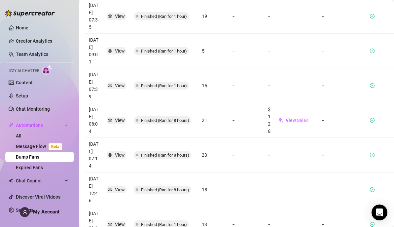
scroll to position [282, 1]
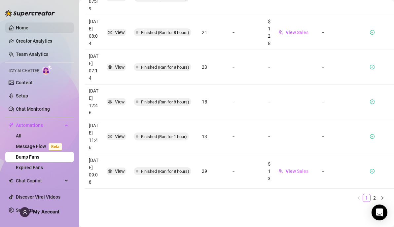
click at [28, 30] on link "Home" at bounding box center [22, 27] width 13 height 5
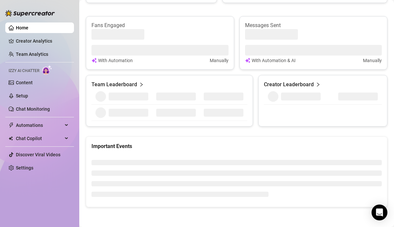
scroll to position [282, 0]
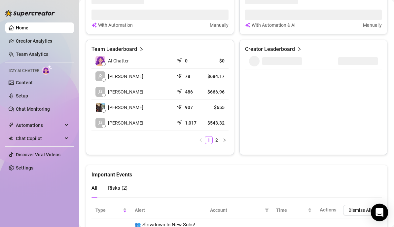
click at [382, 212] on icon "Open Intercom Messenger" at bounding box center [379, 212] width 9 height 9
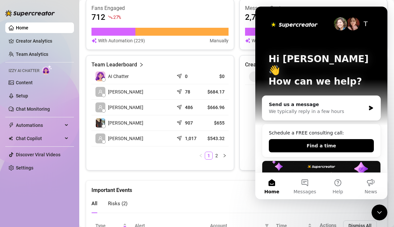
scroll to position [0, 0]
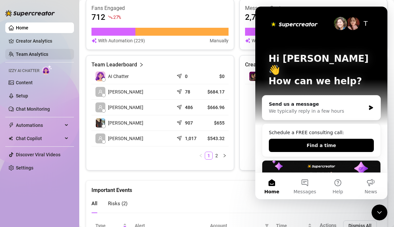
click at [43, 57] on link "Team Analytics" at bounding box center [32, 53] width 32 height 5
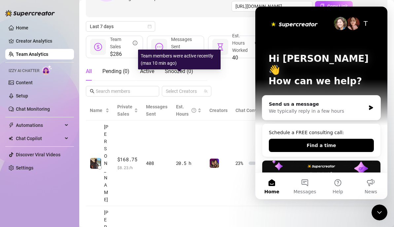
scroll to position [64, 0]
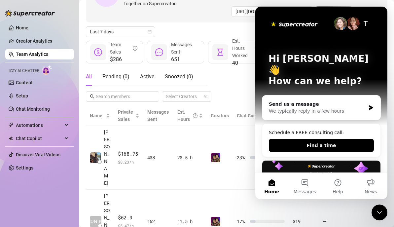
click at [380, 211] on icon "Close Intercom Messenger" at bounding box center [379, 212] width 8 height 8
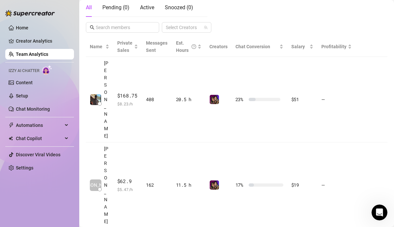
scroll to position [130, 0]
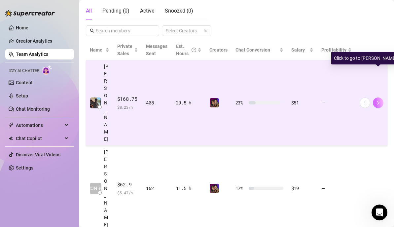
click at [377, 100] on icon "right" at bounding box center [377, 102] width 5 height 5
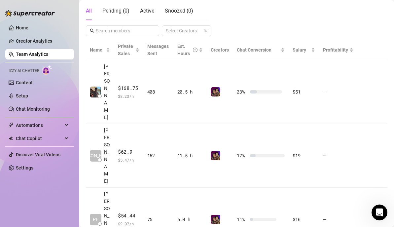
click at [380, 215] on icon "Open Intercom Messenger" at bounding box center [379, 212] width 11 height 11
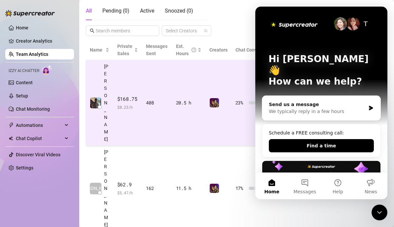
click at [175, 72] on td "20.5 h" at bounding box center [188, 102] width 33 height 85
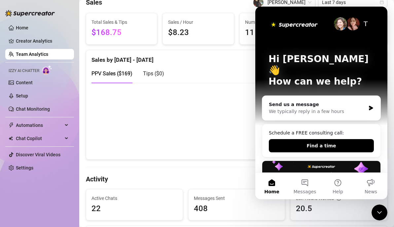
click at [377, 210] on icon "Close Intercom Messenger" at bounding box center [379, 212] width 8 height 8
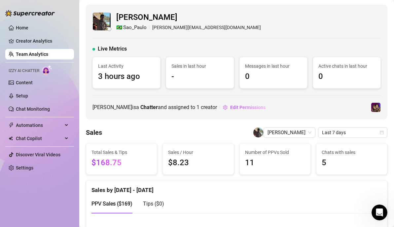
scroll to position [1, 0]
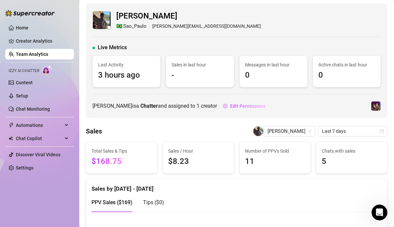
click at [380, 214] on icon "Open Intercom Messenger" at bounding box center [379, 212] width 11 height 11
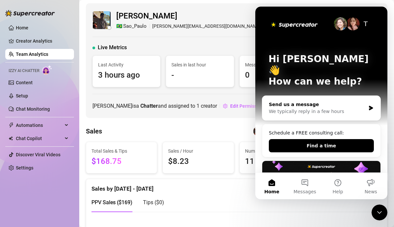
click at [338, 105] on div "Send us a message We typically reply in a few hours" at bounding box center [321, 108] width 118 height 24
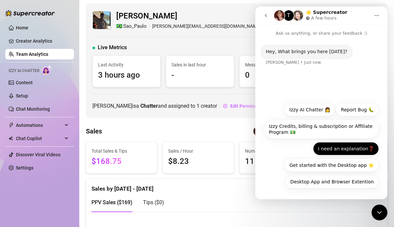
click at [345, 148] on button "I need an explanation❓" at bounding box center [346, 148] width 66 height 13
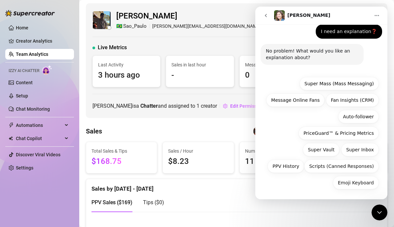
scroll to position [41, 0]
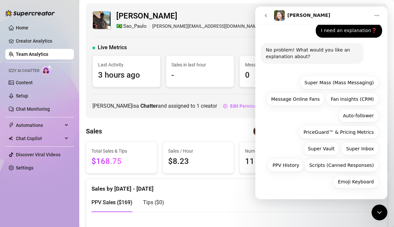
click at [267, 16] on icon "go back" at bounding box center [265, 15] width 5 height 5
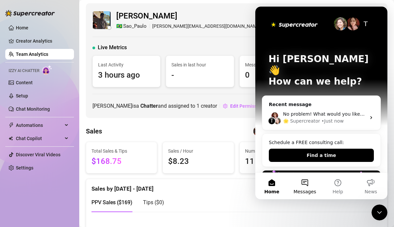
click at [310, 182] on button "Messages" at bounding box center [304, 186] width 33 height 26
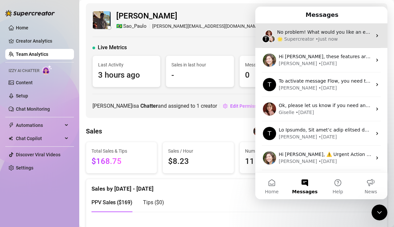
click at [330, 33] on span "No problem! What would you like an explanation about?" at bounding box center [342, 31] width 130 height 5
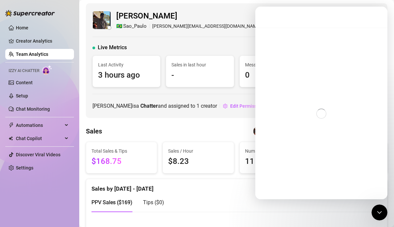
scroll to position [41, 0]
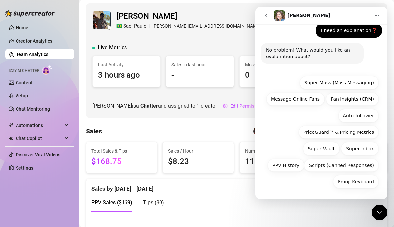
click at [266, 16] on icon "go back" at bounding box center [266, 15] width 2 height 3
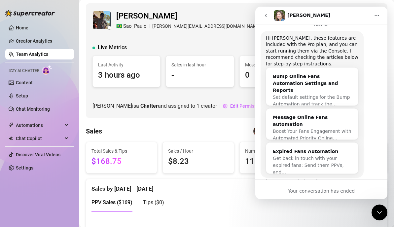
scroll to position [145, 0]
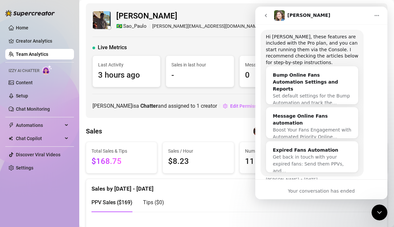
click at [267, 13] on icon "go back" at bounding box center [265, 15] width 5 height 5
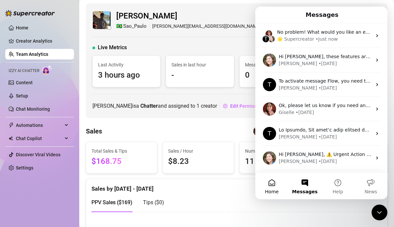
click at [269, 182] on button "Home" at bounding box center [271, 186] width 33 height 26
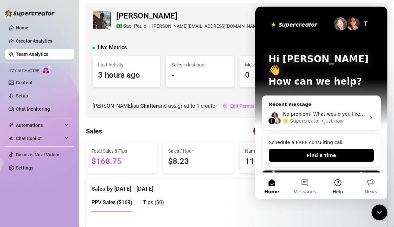
click at [339, 185] on button "Help" at bounding box center [337, 186] width 33 height 26
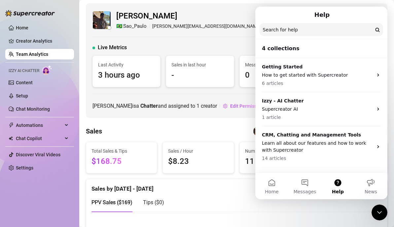
click at [295, 31] on input "Search for help" at bounding box center [320, 29] width 123 height 13
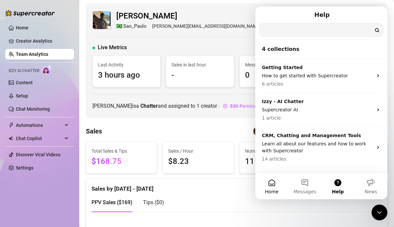
click at [273, 184] on button "Home" at bounding box center [271, 186] width 33 height 26
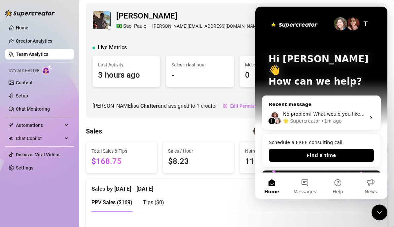
click at [345, 117] on div "🌟 Supercreator • 1m ago" at bounding box center [324, 120] width 83 height 7
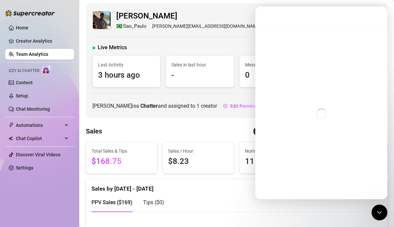
scroll to position [41, 0]
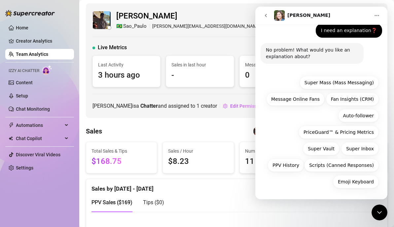
click at [377, 16] on icon "Home" at bounding box center [376, 15] width 5 height 5
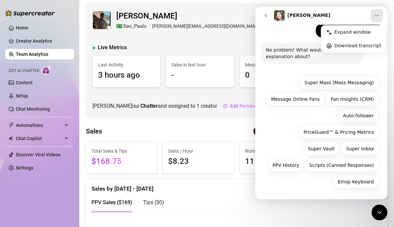
click at [301, 112] on div "Emoji Keyboard Super Mass (Mass Messaging) Message Online Fans Fan Insights (CR…" at bounding box center [321, 133] width 115 height 115
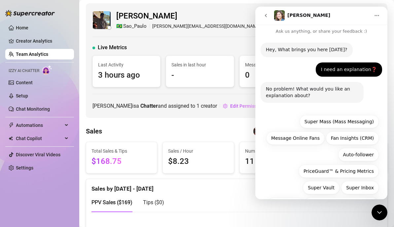
scroll to position [0, 0]
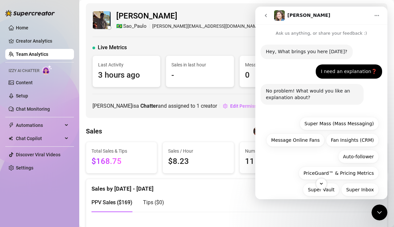
click at [266, 16] on icon "go back" at bounding box center [266, 15] width 2 height 3
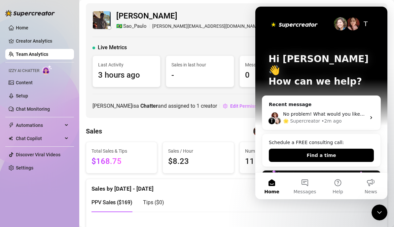
click at [333, 76] on p "How can we help?" at bounding box center [321, 81] width 106 height 11
click at [379, 213] on icon "Close Intercom Messenger" at bounding box center [379, 212] width 8 height 8
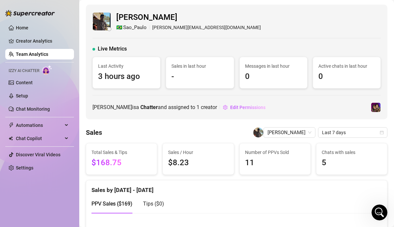
click at [34, 56] on link "Team Analytics" at bounding box center [32, 53] width 32 height 5
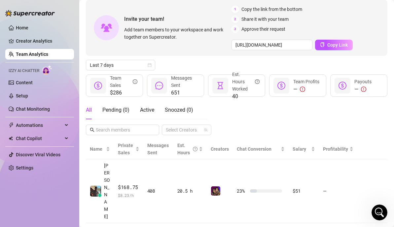
scroll to position [32, 0]
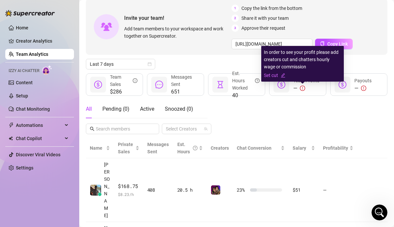
click at [301, 88] on icon "exclamation-circle" at bounding box center [302, 87] width 5 height 5
click at [273, 74] on link "Set cut" at bounding box center [302, 75] width 77 height 7
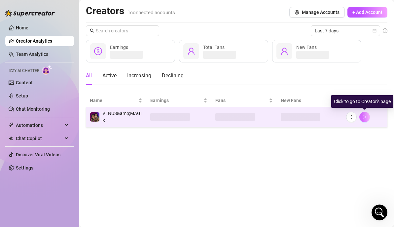
click at [365, 114] on icon "right" at bounding box center [364, 116] width 5 height 5
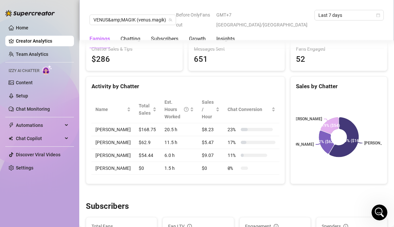
scroll to position [223, 0]
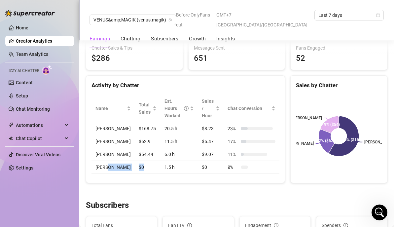
drag, startPoint x: 105, startPoint y: 174, endPoint x: 138, endPoint y: 176, distance: 32.4
click at [138, 174] on tr "melissa $0 1.5 h $0 0 %" at bounding box center [185, 167] width 188 height 13
click at [138, 174] on td "$0" at bounding box center [148, 167] width 26 height 13
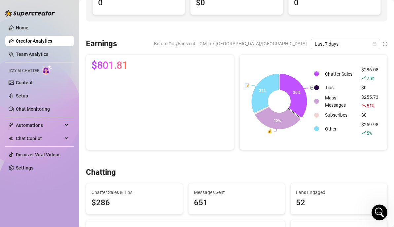
scroll to position [77, 0]
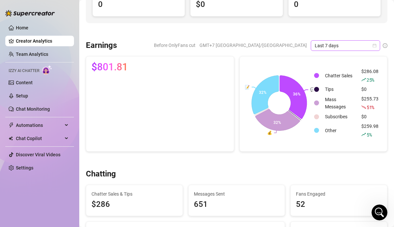
click at [340, 49] on span "Last 7 days" at bounding box center [344, 46] width 61 height 10
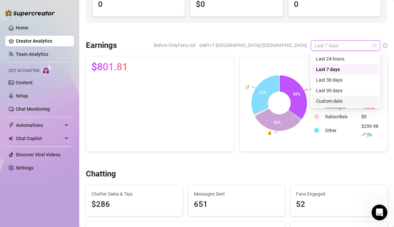
click at [335, 101] on div "Custom date" at bounding box center [345, 100] width 59 height 7
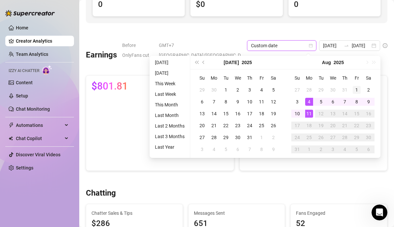
type input "2025-08-01"
click at [357, 88] on div "1" at bounding box center [356, 90] width 8 height 8
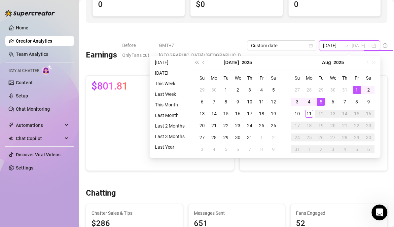
type input "2025-08-11"
click at [359, 34] on div at bounding box center [236, 31] width 301 height 7
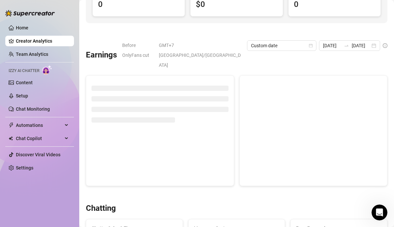
type input "2025-08-01"
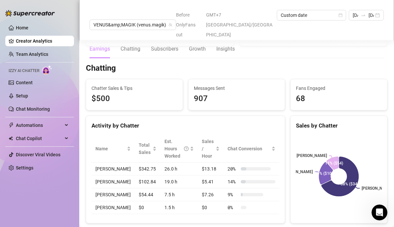
scroll to position [205, 0]
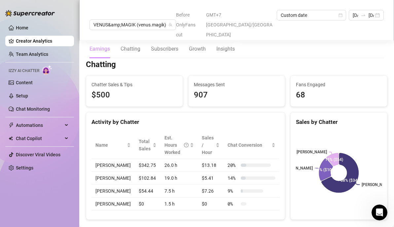
click at [207, 59] on div "Chatting Chatter Sales & Tips $500 Messages Sent 907 Fans Engaged 68 Activity b…" at bounding box center [236, 139] width 306 height 160
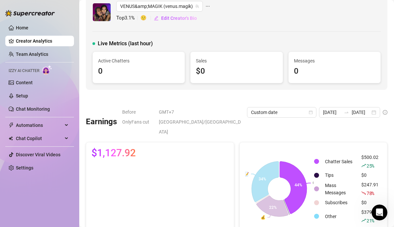
scroll to position [11, 0]
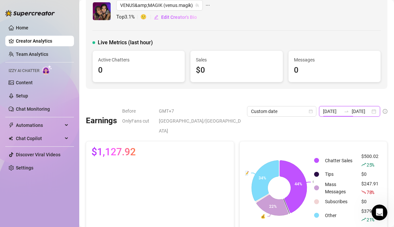
click at [325, 111] on input "2025-08-01" at bounding box center [332, 111] width 18 height 7
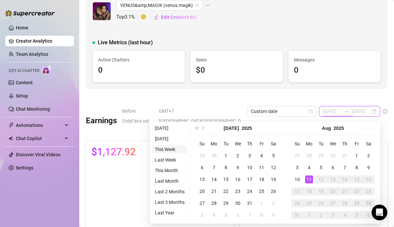
type input "2025-08-10"
type input "2025-08-11"
click at [203, 129] on button "Previous month (PageUp)" at bounding box center [203, 127] width 7 height 13
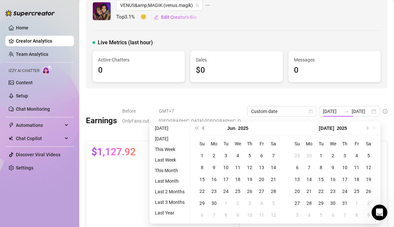
click at [203, 129] on button "Previous month (PageUp)" at bounding box center [203, 127] width 7 height 13
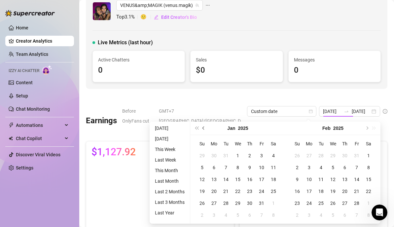
click at [203, 129] on button "Previous month (PageUp)" at bounding box center [203, 127] width 7 height 13
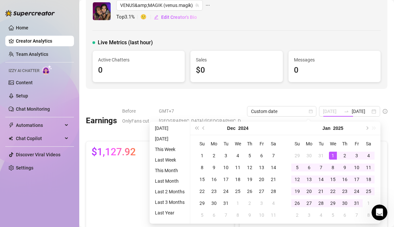
click at [334, 154] on div "1" at bounding box center [333, 155] width 8 height 8
click at [367, 126] on button "Next month (PageDown)" at bounding box center [366, 127] width 7 height 13
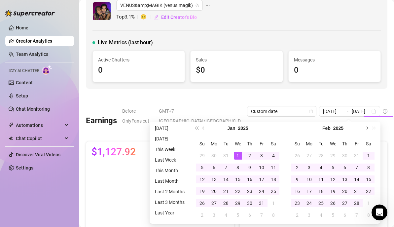
click at [367, 126] on button "Next month (PageDown)" at bounding box center [366, 127] width 7 height 13
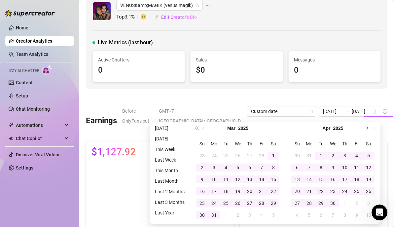
click at [367, 126] on button "Next month (PageDown)" at bounding box center [366, 127] width 7 height 13
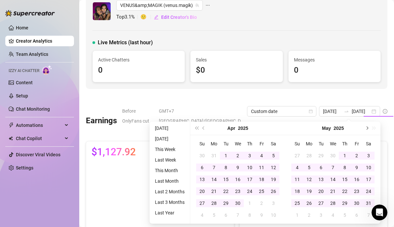
click at [367, 126] on button "Next month (PageDown)" at bounding box center [366, 127] width 7 height 13
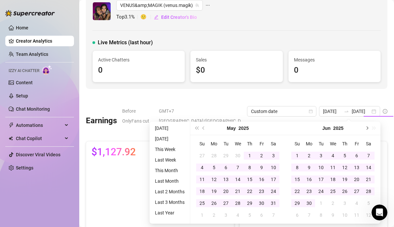
click at [367, 126] on button "Next month (PageDown)" at bounding box center [366, 127] width 7 height 13
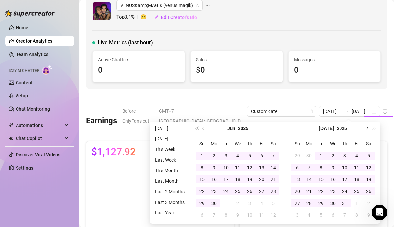
click at [367, 126] on button "Next month (PageDown)" at bounding box center [366, 127] width 7 height 13
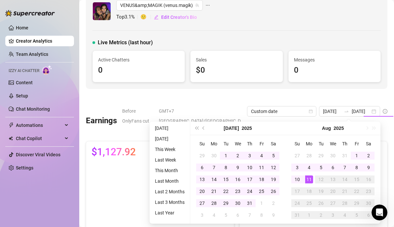
type input "2025-08-01"
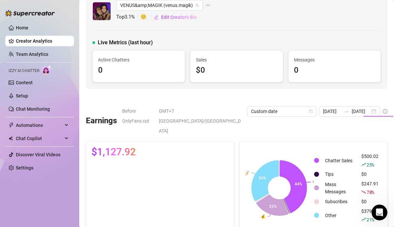
click at [353, 98] on div at bounding box center [236, 97] width 301 height 7
click at [359, 112] on input "2025-08-11" at bounding box center [360, 111] width 18 height 7
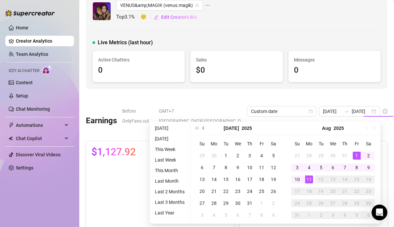
click at [202, 128] on button "Previous month (PageUp)" at bounding box center [203, 127] width 7 height 13
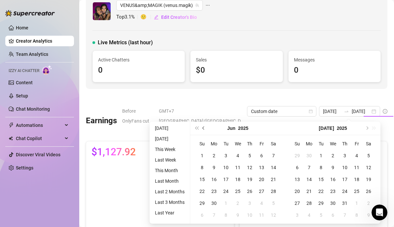
click at [202, 128] on button "Previous month (PageUp)" at bounding box center [203, 127] width 7 height 13
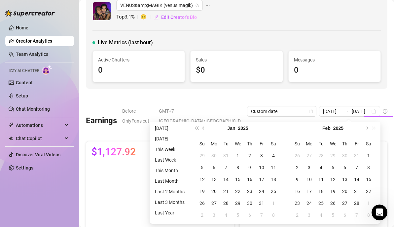
click at [202, 128] on button "Previous month (PageUp)" at bounding box center [203, 127] width 7 height 13
type input "2025-01-01"
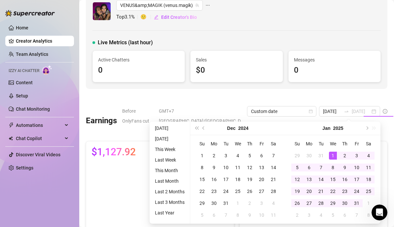
click at [330, 153] on div "1" at bounding box center [333, 155] width 8 height 8
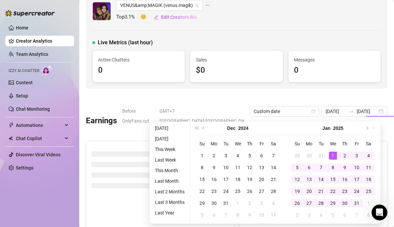
type input "2025-01-01"
type input "2025-08-01"
type input "2025-01-01"
type input "2025-08-01"
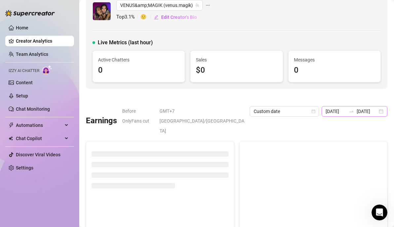
click at [379, 110] on div "2025-01-01 2025-08-01" at bounding box center [354, 111] width 66 height 11
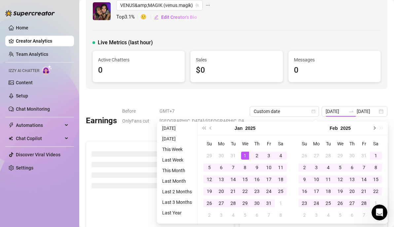
click at [372, 128] on span "Next month (PageDown)" at bounding box center [373, 127] width 3 height 3
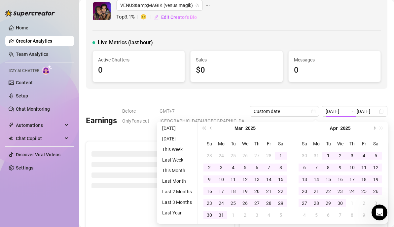
click at [372, 128] on span "Next month (PageDown)" at bounding box center [373, 127] width 3 height 3
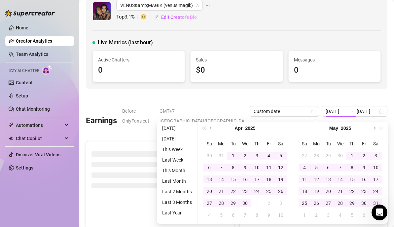
click at [372, 128] on span "Next month (PageDown)" at bounding box center [373, 127] width 3 height 3
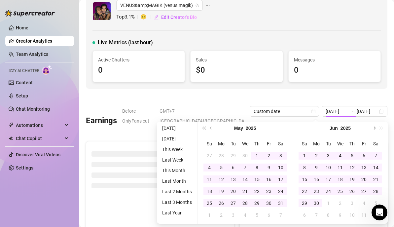
click at [372, 128] on span "Next month (PageDown)" at bounding box center [373, 127] width 3 height 3
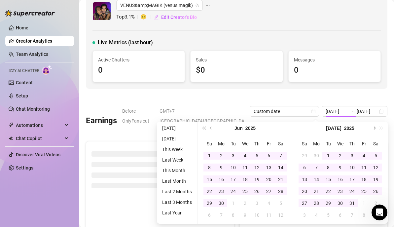
click at [372, 128] on span "Next month (PageDown)" at bounding box center [373, 127] width 3 height 3
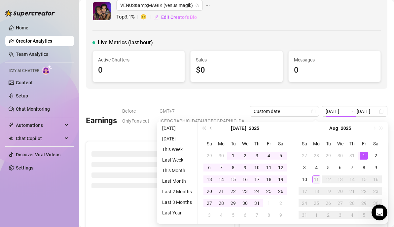
type input "2025-08-11"
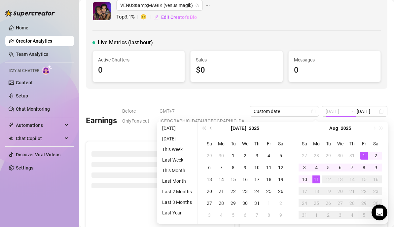
click at [316, 178] on div "11" at bounding box center [316, 179] width 8 height 8
type input "2025-07-27"
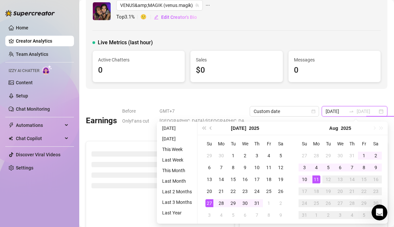
type input "2025-01-01"
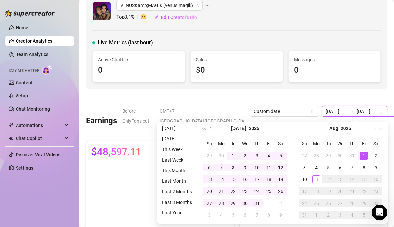
type input "2025-08-01"
type input "2025-08-04"
type input "2025-08-11"
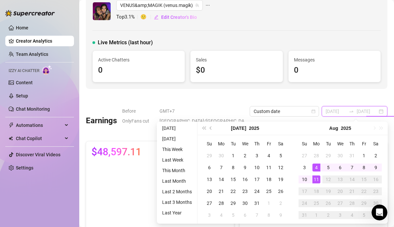
type input "2025-01-01"
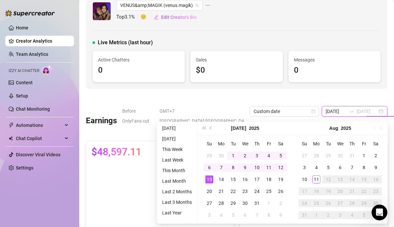
type input "2025-08-01"
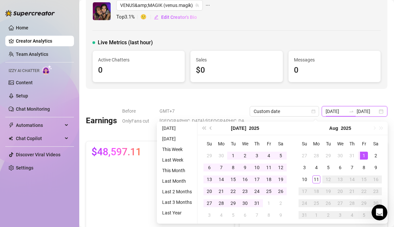
click at [325, 109] on input "2025-01-01" at bounding box center [335, 111] width 21 height 7
click at [210, 127] on span "Previous month (PageUp)" at bounding box center [210, 127] width 3 height 3
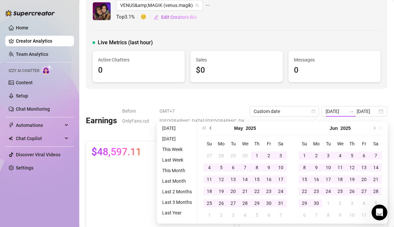
click at [210, 127] on span "Previous month (PageUp)" at bounding box center [210, 127] width 3 height 3
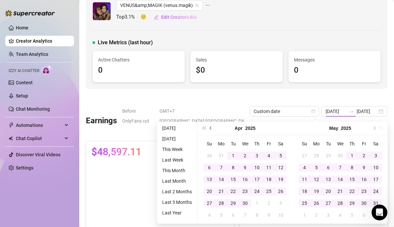
click at [210, 127] on span "Previous month (PageUp)" at bounding box center [210, 127] width 3 height 3
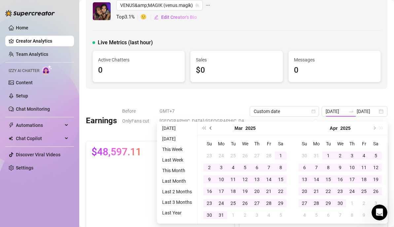
click at [210, 127] on span "Previous month (PageUp)" at bounding box center [210, 127] width 3 height 3
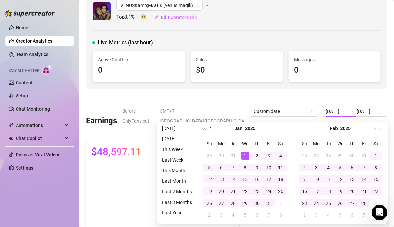
click at [210, 127] on span "Previous month (PageUp)" at bounding box center [210, 127] width 3 height 3
type input "2025-01-01"
click at [243, 154] on div "1" at bounding box center [245, 155] width 8 height 8
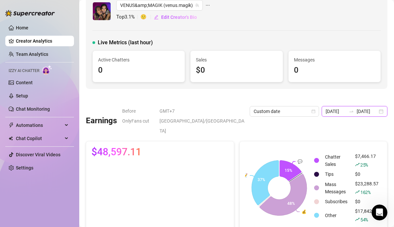
click at [369, 110] on input "2025-08-01" at bounding box center [366, 111] width 21 height 7
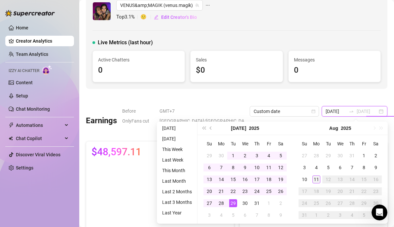
type input "2025-08-11"
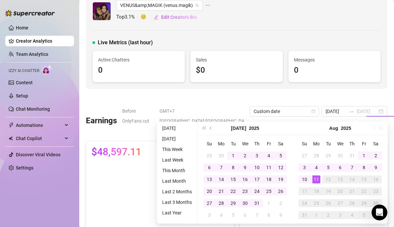
click at [316, 179] on div "11" at bounding box center [316, 179] width 8 height 8
type input "2025-01-01"
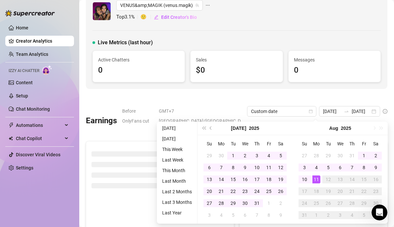
type input "2025-08-11"
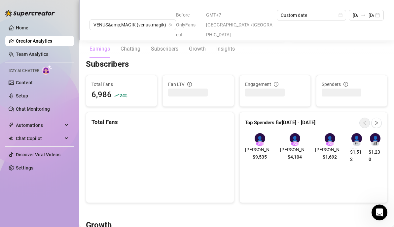
scroll to position [391, 0]
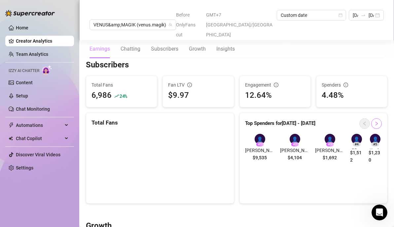
click at [377, 126] on icon "right" at bounding box center [376, 123] width 5 height 5
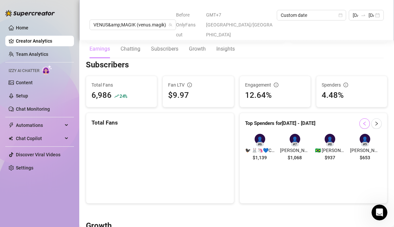
click at [366, 126] on icon "left" at bounding box center [364, 123] width 5 height 5
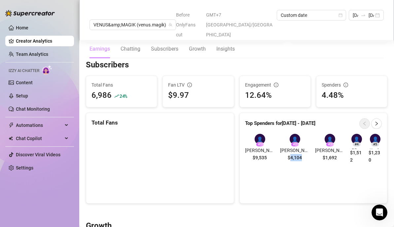
drag, startPoint x: 279, startPoint y: 168, endPoint x: 293, endPoint y: 170, distance: 13.6
click at [293, 163] on div "👤 # 2 Kevin $4,104" at bounding box center [295, 149] width 30 height 30
click at [290, 185] on div "Top Spenders for Jan 1 - Aug 11 👤 # 1 Damon $9,535 👤 # 2 Kevin $4,104 👤 # 3 Joh…" at bounding box center [313, 157] width 148 height 91
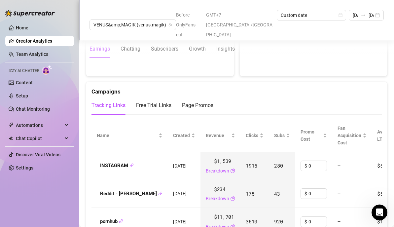
scroll to position [703, 0]
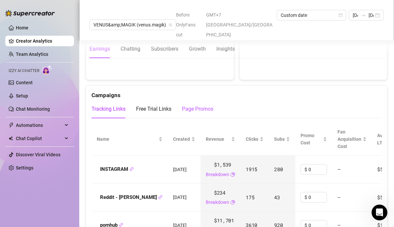
click at [197, 107] on div "Page Promos" at bounding box center [197, 109] width 31 height 8
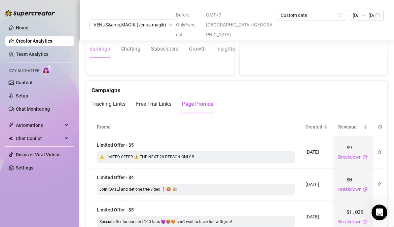
scroll to position [632, 0]
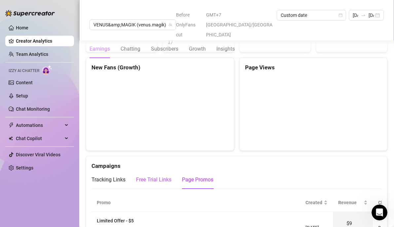
click at [156, 178] on div "Free Trial Links" at bounding box center [153, 180] width 35 height 8
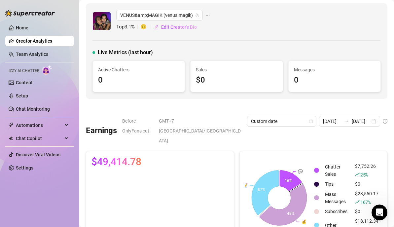
scroll to position [0, 0]
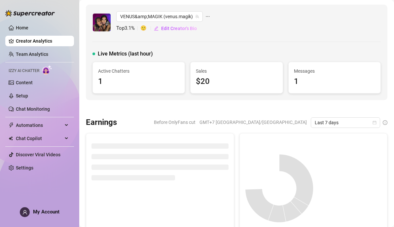
click at [368, 21] on div "VENUS&amp;MAGIK (venus.magik) Top 3.1 % 🙂 Edit Creator's Bio" at bounding box center [236, 22] width 288 height 22
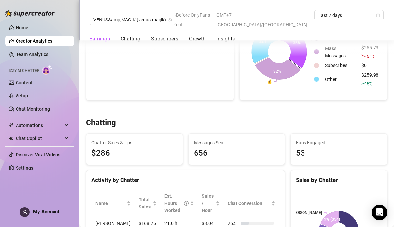
scroll to position [129, 0]
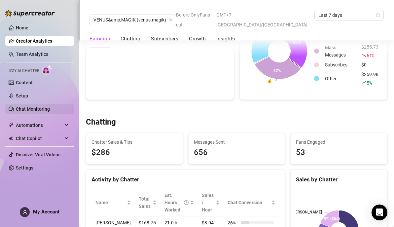
click at [36, 111] on link "Chat Monitoring" at bounding box center [33, 108] width 34 height 5
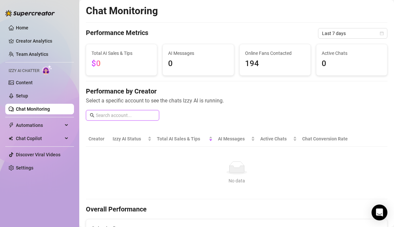
click at [121, 116] on input "text" at bounding box center [125, 115] width 59 height 7
click at [166, 154] on td "No data No data" at bounding box center [236, 172] width 301 height 52
click at [41, 140] on span "Chat Copilot" at bounding box center [39, 138] width 47 height 11
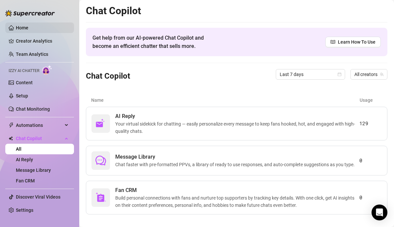
click at [28, 30] on link "Home" at bounding box center [22, 27] width 13 height 5
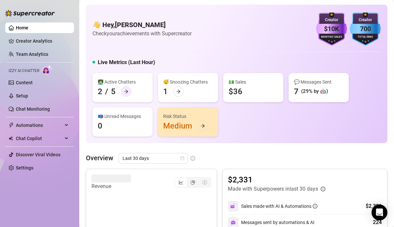
click at [127, 91] on icon "arrow-right" at bounding box center [126, 91] width 4 height 4
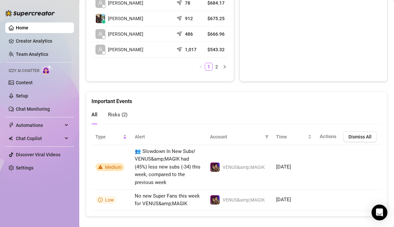
scroll to position [372, 0]
